Goal: Task Accomplishment & Management: Use online tool/utility

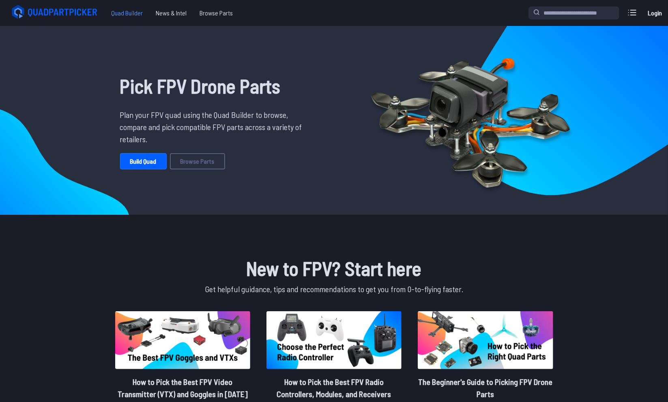
click at [115, 14] on span "Quad Builder" at bounding box center [127, 13] width 45 height 16
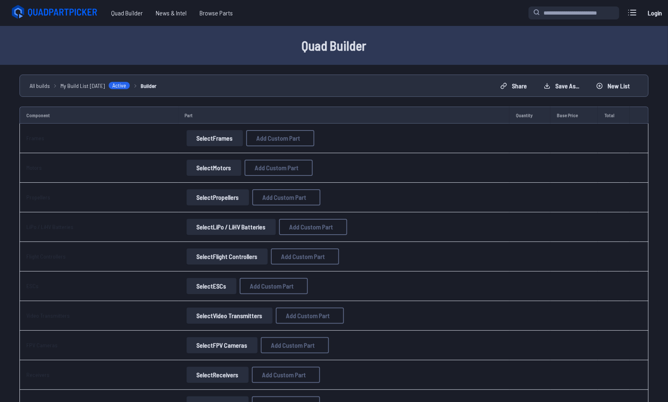
click at [662, 13] on link "Login" at bounding box center [654, 13] width 19 height 16
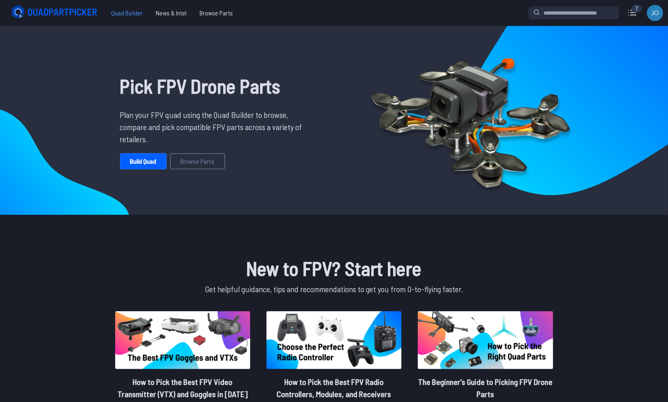
click at [122, 19] on span "Quad Builder" at bounding box center [127, 13] width 45 height 16
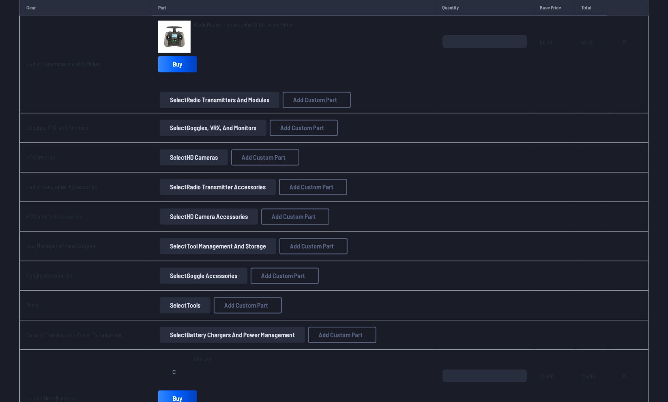
scroll to position [943, 0]
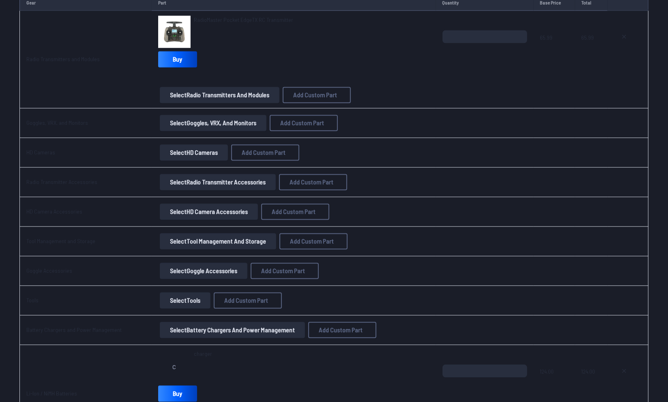
click at [211, 119] on button "Select Goggles, VRX, and Monitors" at bounding box center [213, 123] width 107 height 16
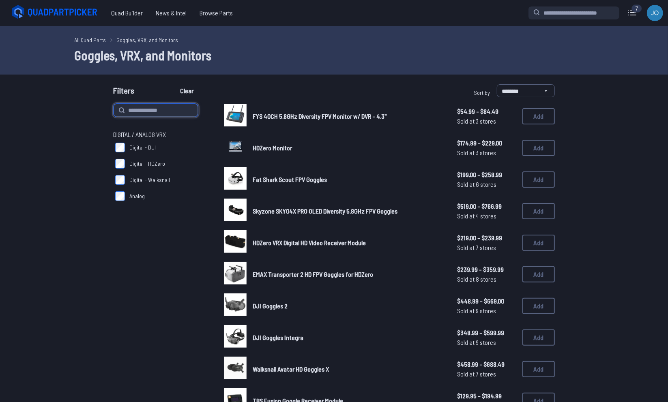
click at [154, 113] on input at bounding box center [156, 110] width 84 height 13
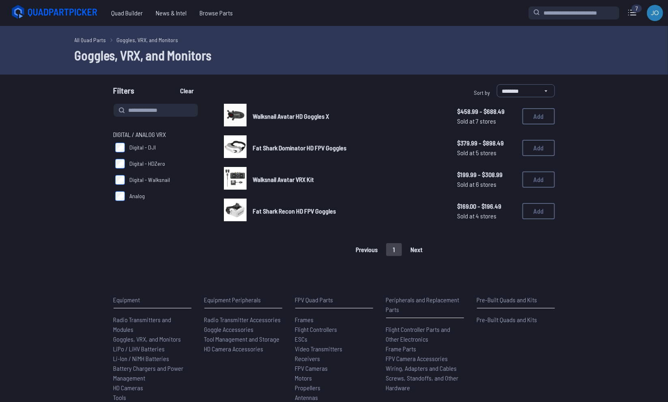
click at [364, 114] on link "Walksnail Avatar HD Goggles X" at bounding box center [348, 116] width 191 height 10
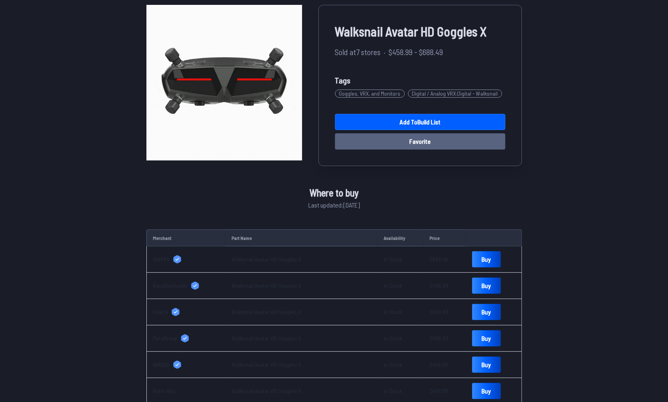
scroll to position [60, 0]
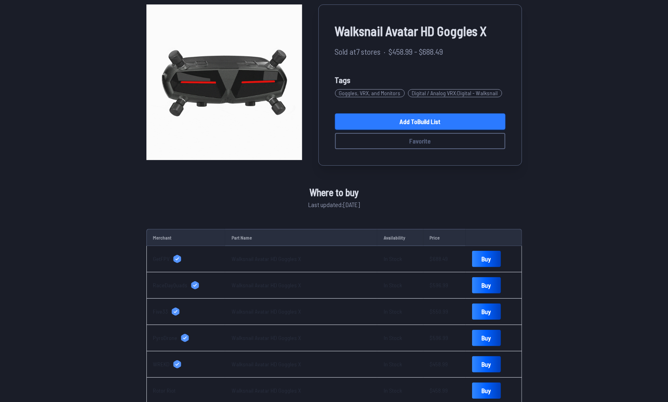
click at [419, 117] on link "Add to Build List" at bounding box center [420, 122] width 170 height 16
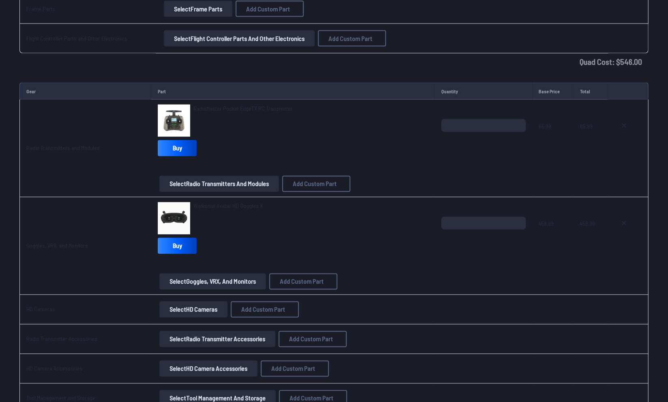
scroll to position [853, 0]
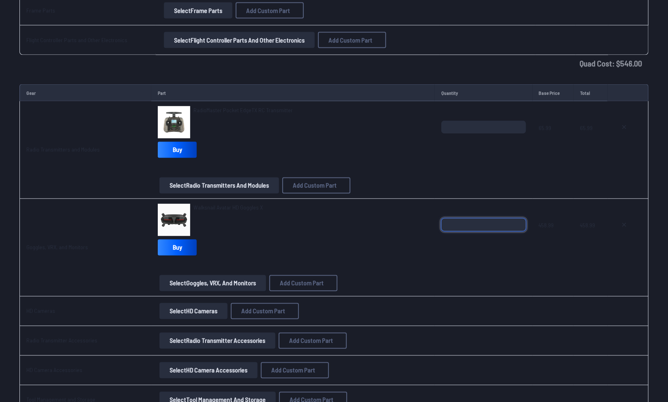
click at [468, 221] on input "*" at bounding box center [483, 225] width 84 height 13
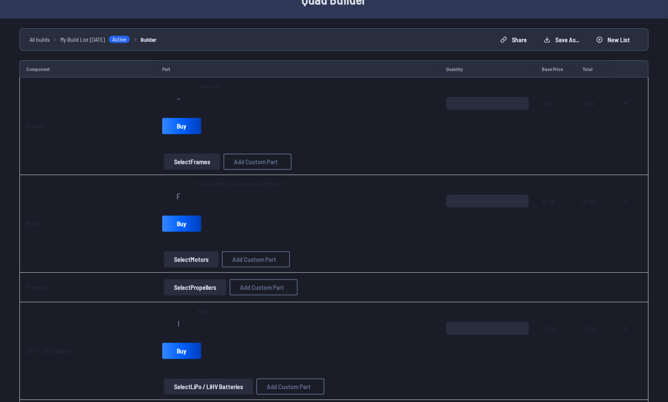
scroll to position [45, 0]
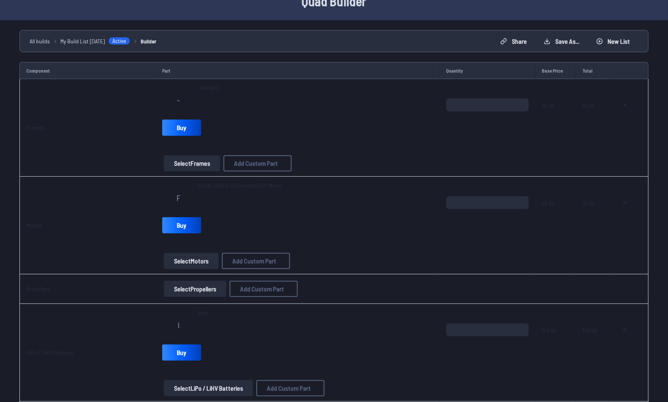
click at [212, 161] on button "Select Frames" at bounding box center [192, 163] width 56 height 16
click at [187, 163] on button "Select Frames" at bounding box center [192, 163] width 56 height 16
click at [188, 160] on button "Select Frames" at bounding box center [192, 163] width 56 height 16
